Goal: Task Accomplishment & Management: Manage account settings

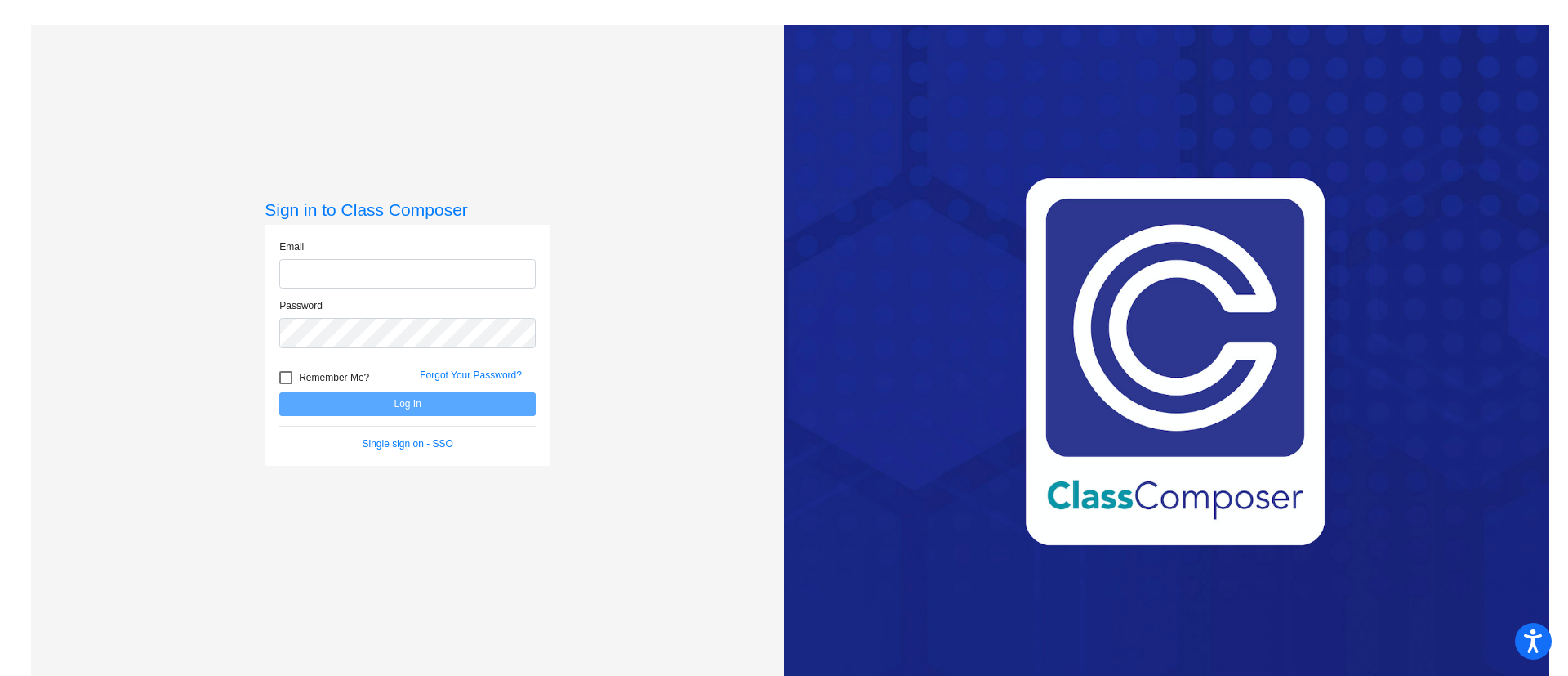
type input "[EMAIL_ADDRESS][PERSON_NAME][DOMAIN_NAME]"
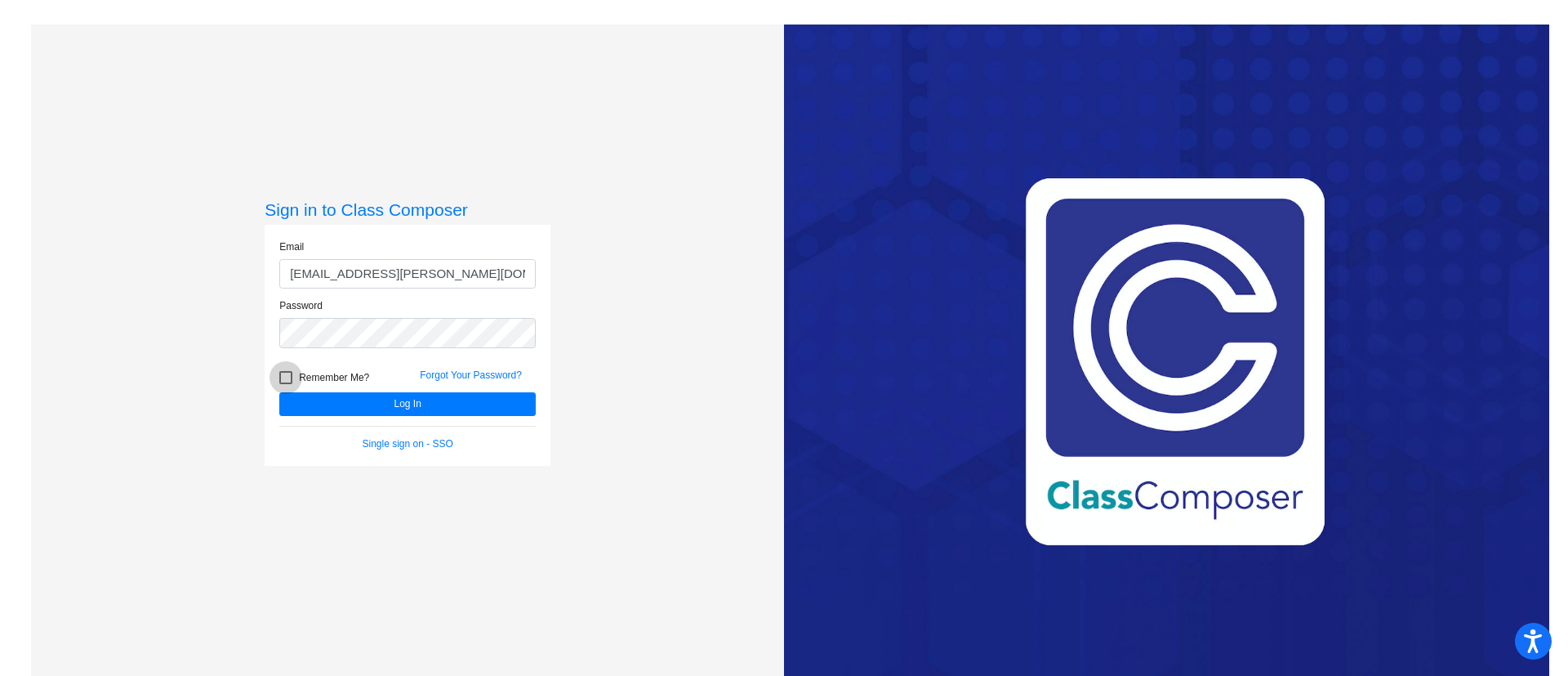
click at [287, 371] on div at bounding box center [286, 377] width 13 height 13
click at [286, 384] on input "Remember Me?" at bounding box center [285, 384] width 1 height 1
checkbox input "true"
click at [388, 402] on button "Log In" at bounding box center [408, 404] width 257 height 24
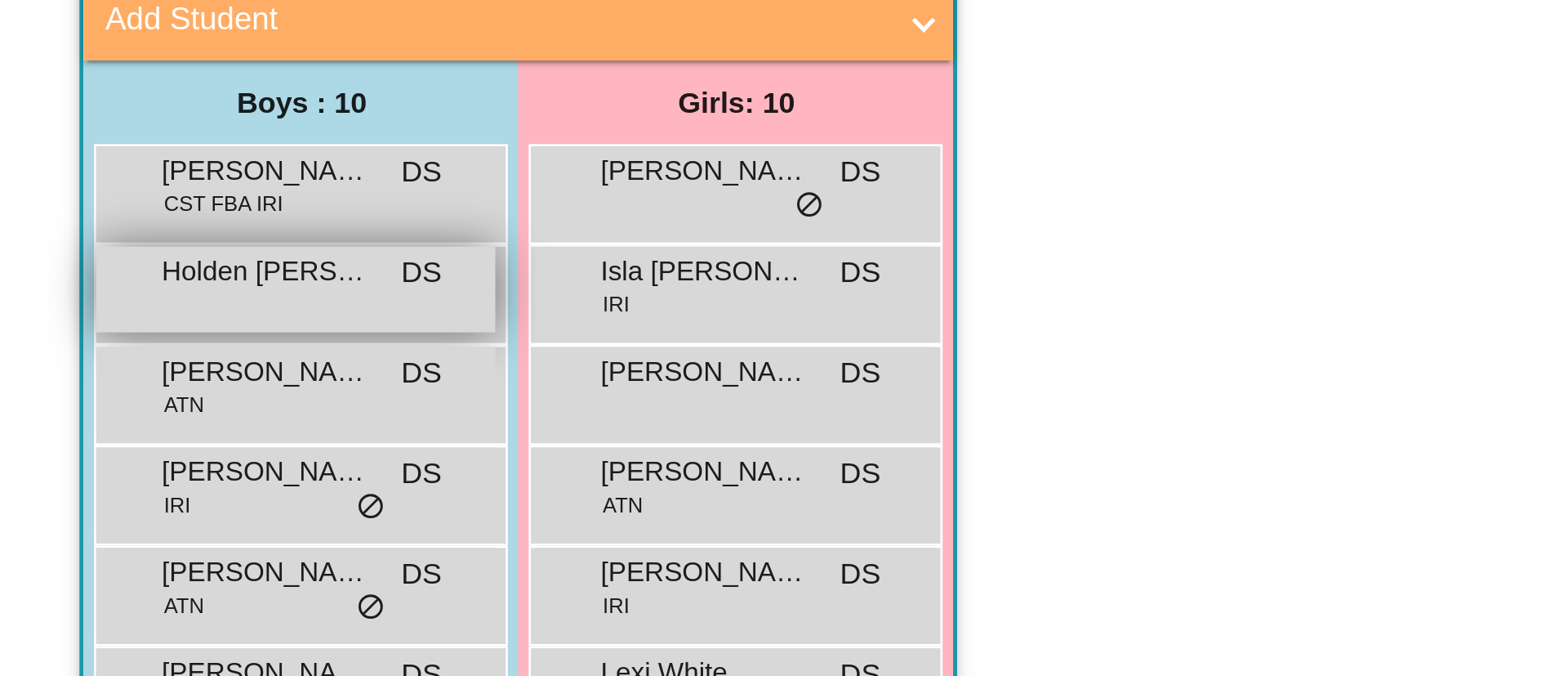
scroll to position [4, 0]
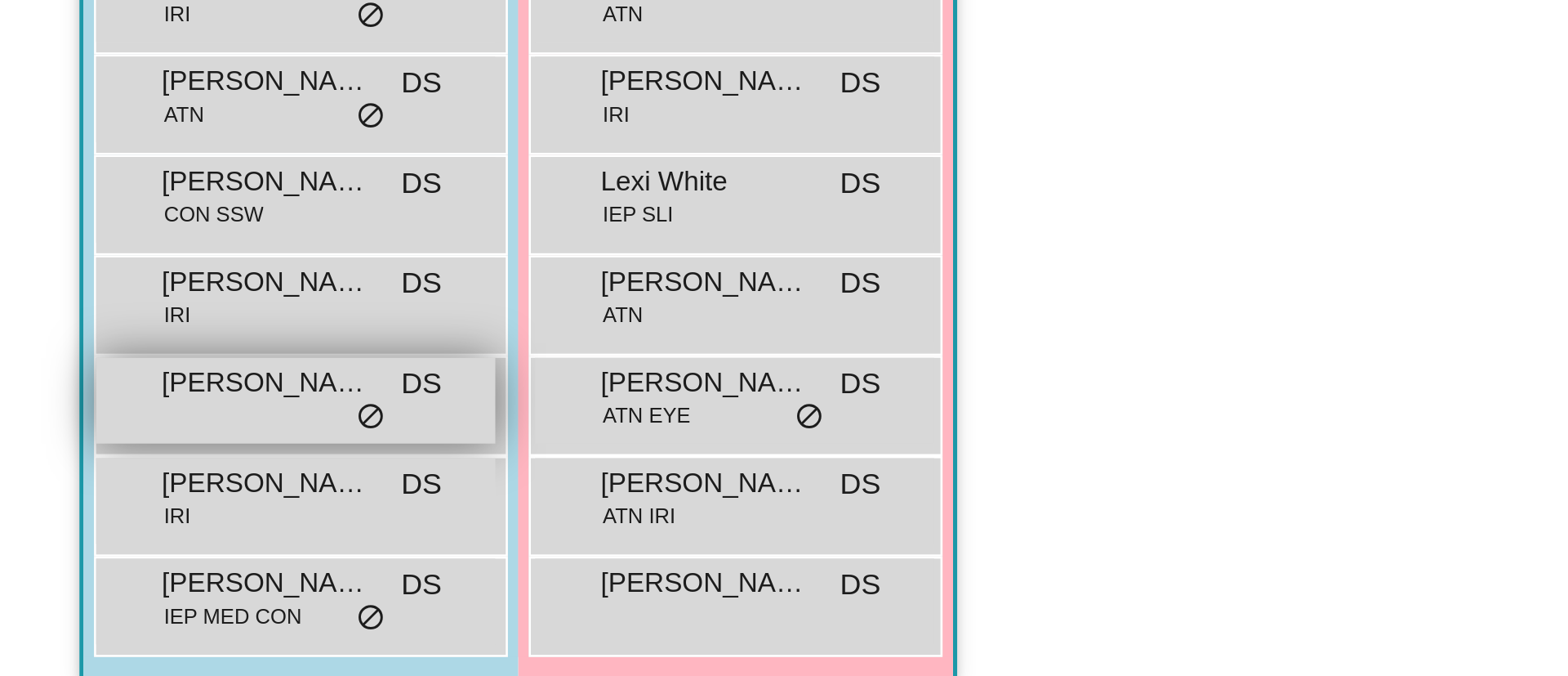
click at [175, 552] on div "Mitcheal Vanier III DS lock do_not_disturb_alt" at bounding box center [115, 549] width 156 height 33
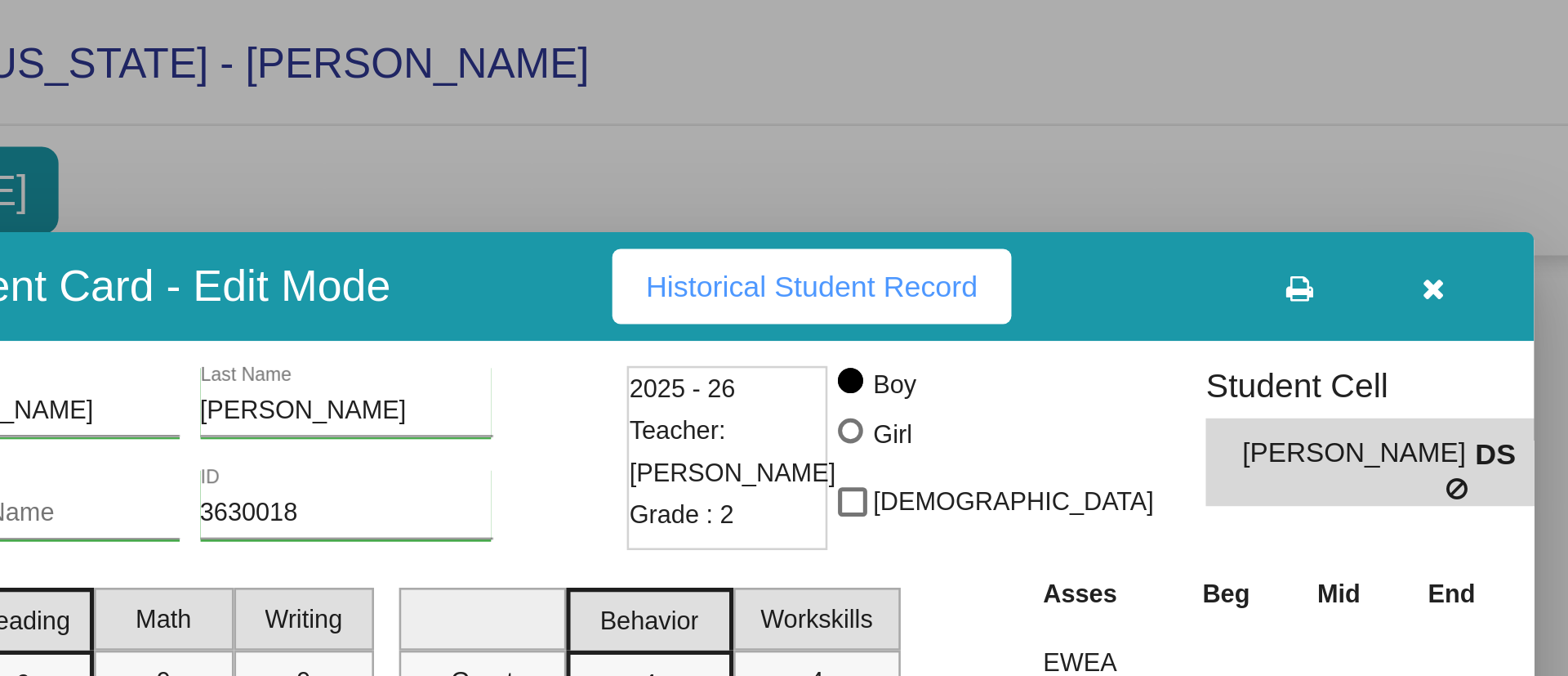
click at [917, 114] on icon "button" at bounding box center [920, 112] width 9 height 11
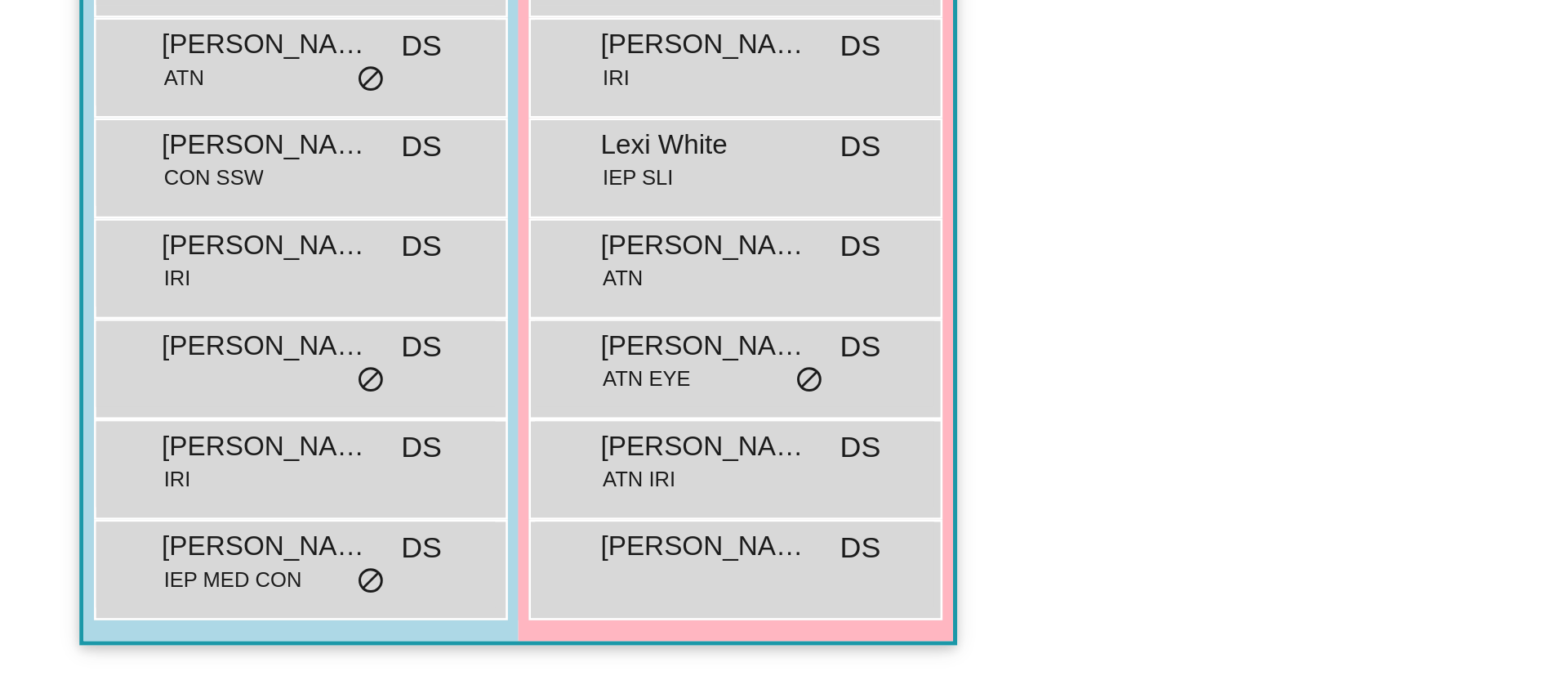
scroll to position [0, 0]
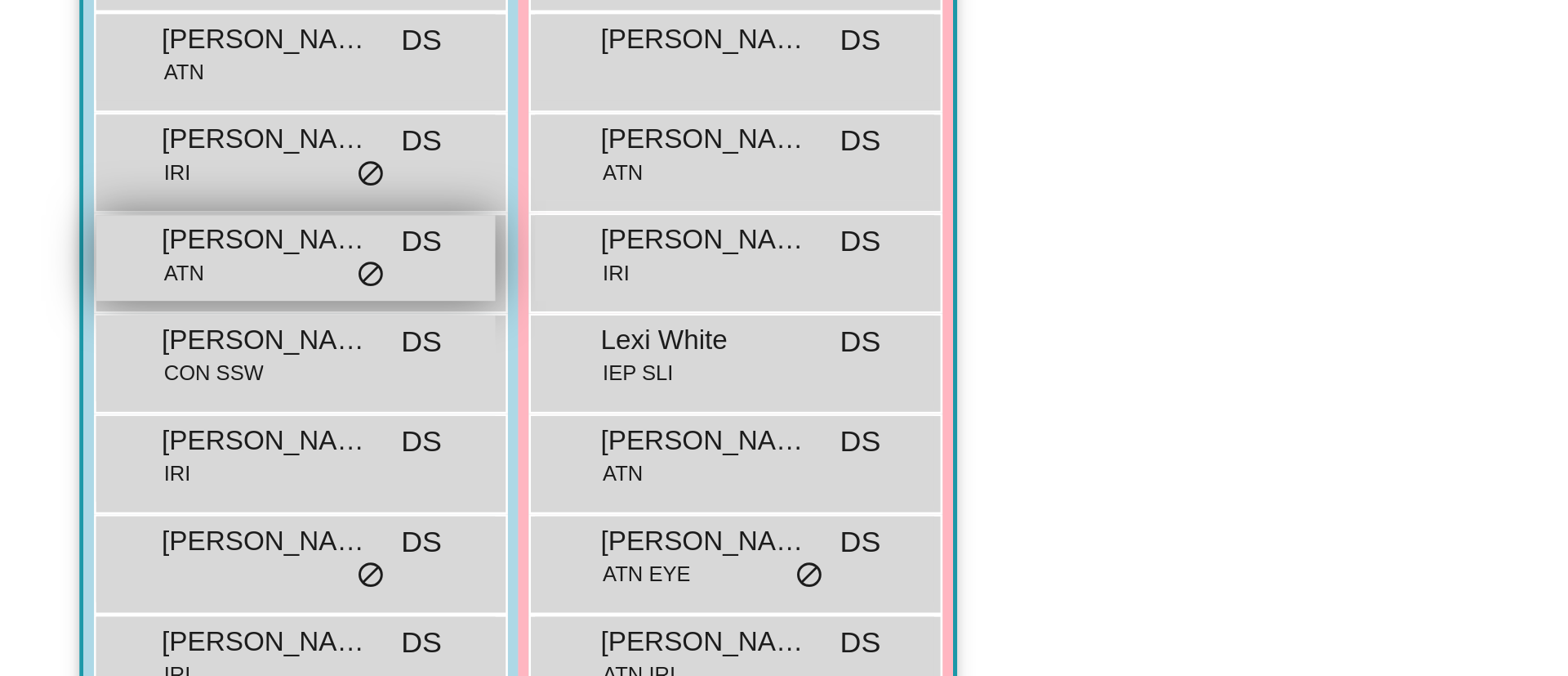
click at [98, 438] on div "Leonard Merrill IV ATN DS lock do_not_disturb_alt" at bounding box center [115, 436] width 156 height 33
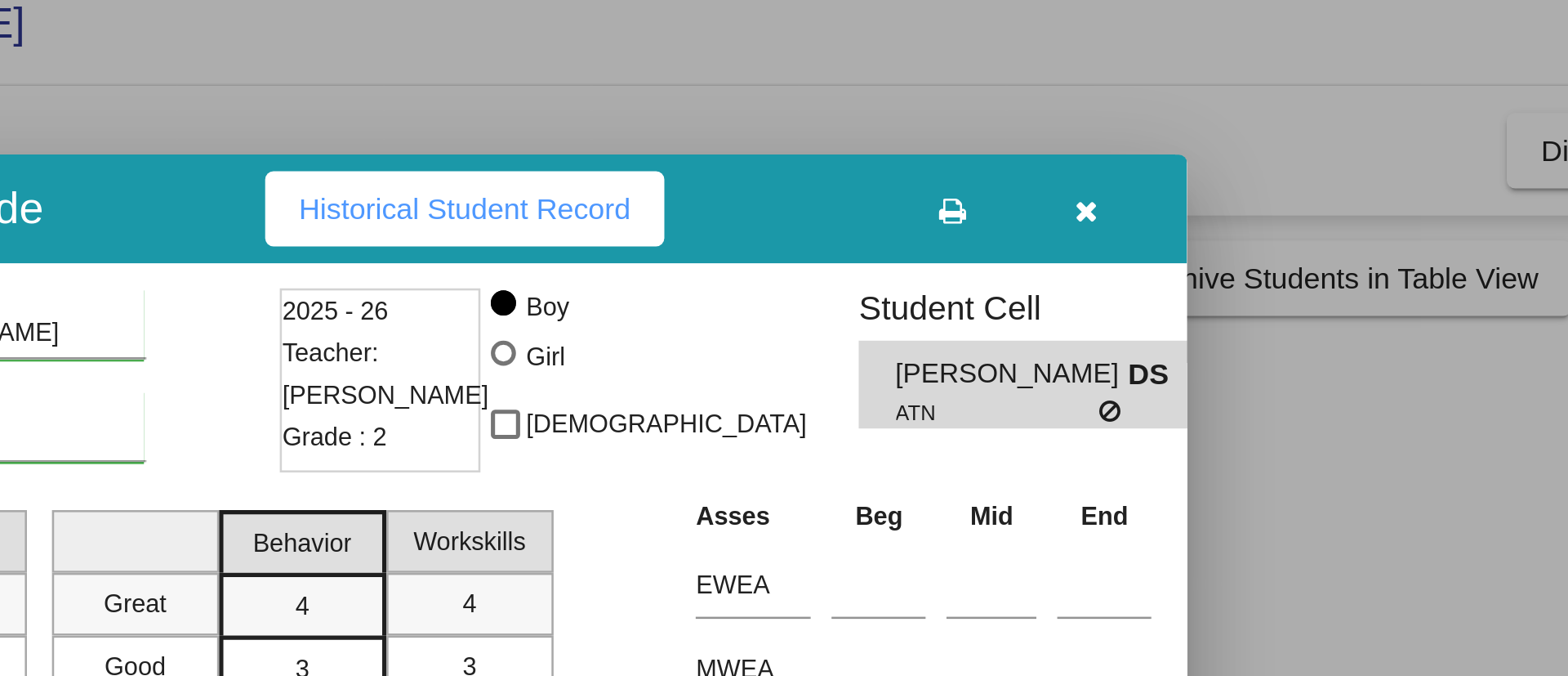
click at [1003, 100] on icon "button" at bounding box center [1005, 98] width 9 height 11
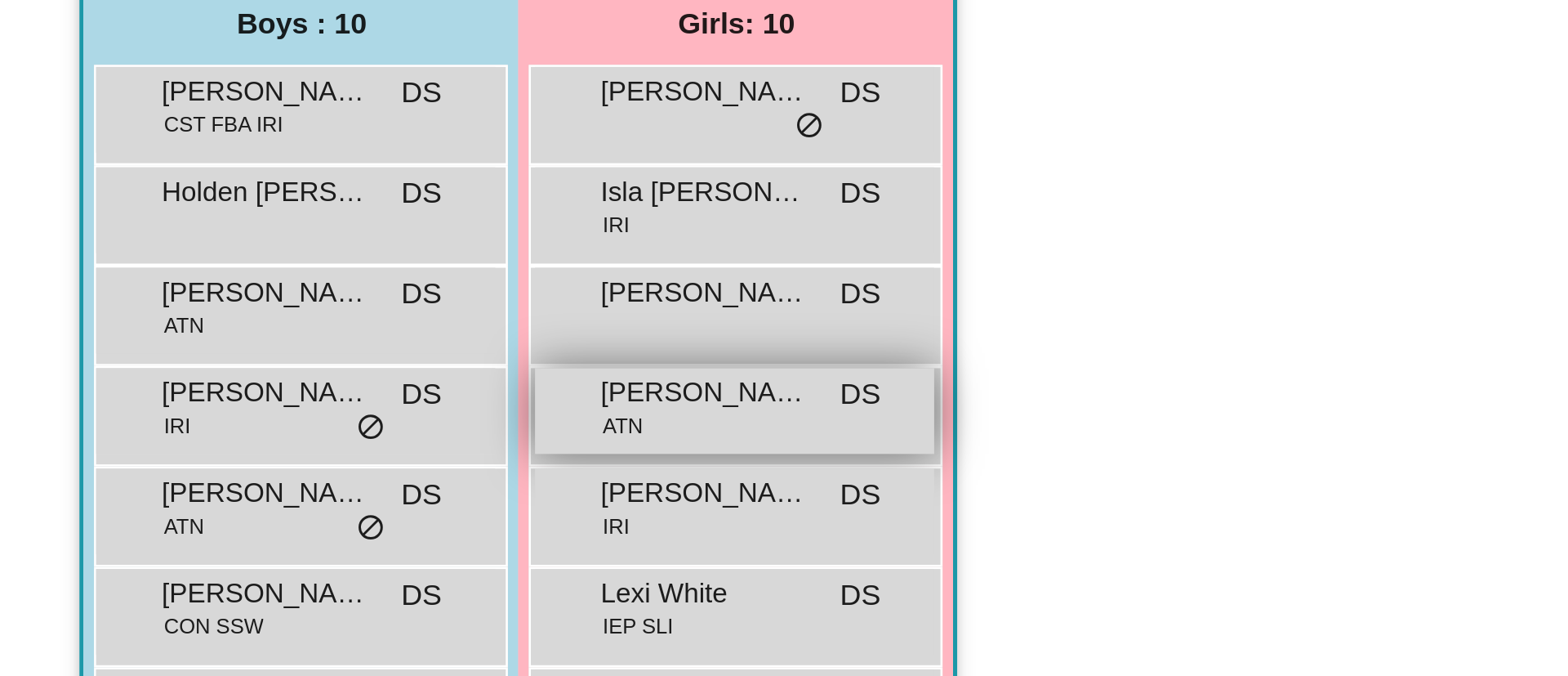
click at [314, 391] on span "Kalani Wilde" at bounding box center [275, 389] width 81 height 16
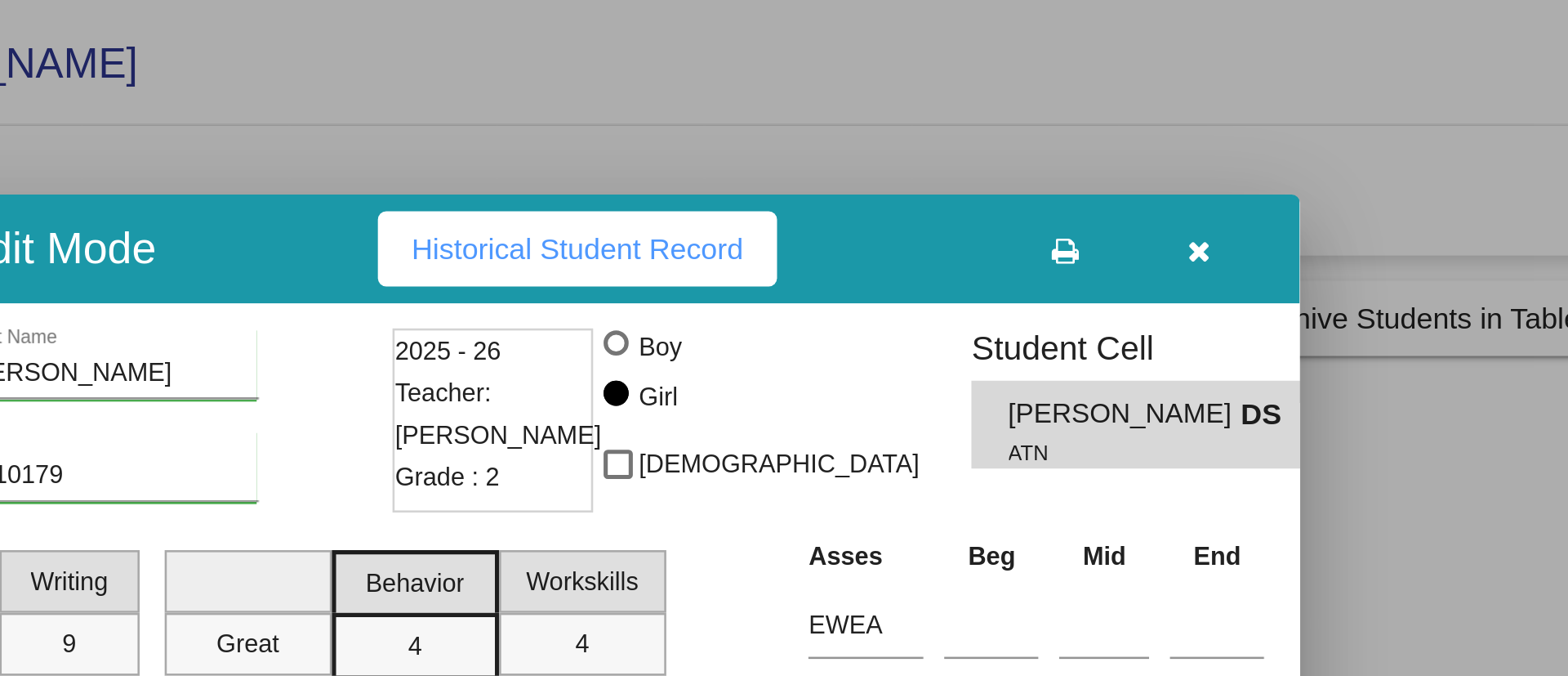
click at [1004, 99] on icon "button" at bounding box center [1005, 98] width 9 height 11
